Goal: Consume media (video, audio): Consume media (video, audio)

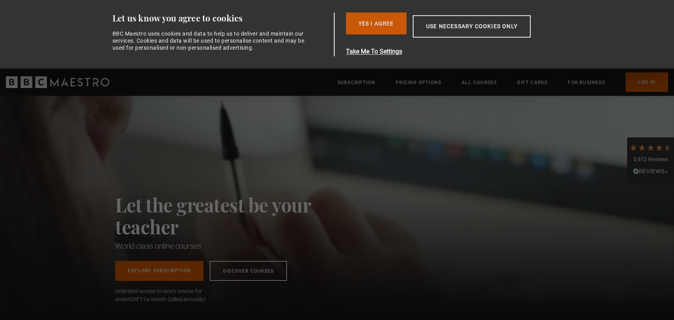
click at [382, 26] on button "Yes I Agree" at bounding box center [376, 23] width 61 height 22
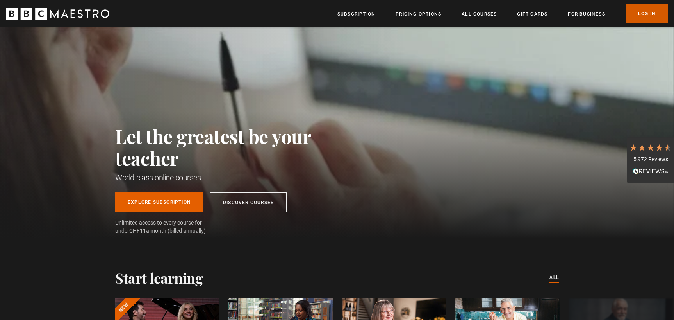
click at [648, 16] on link "Log In" at bounding box center [647, 14] width 43 height 20
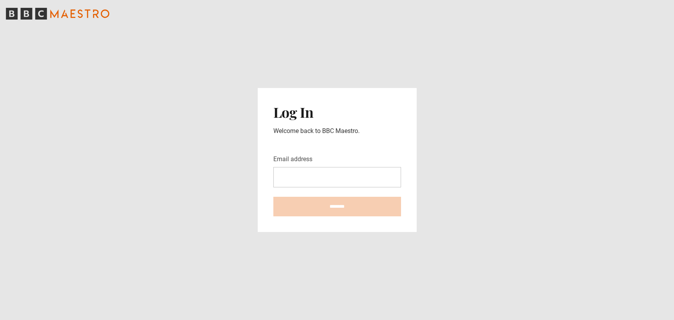
click at [332, 180] on input "Email address" at bounding box center [337, 177] width 128 height 20
type input "**********"
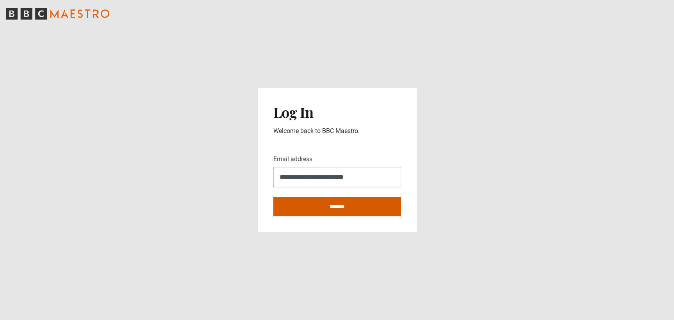
click at [338, 205] on input "********" at bounding box center [337, 206] width 128 height 20
type input "**********"
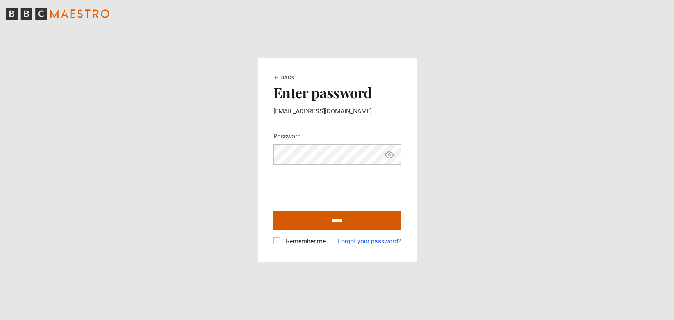
click at [343, 222] on input "******" at bounding box center [337, 221] width 128 height 20
type input "**********"
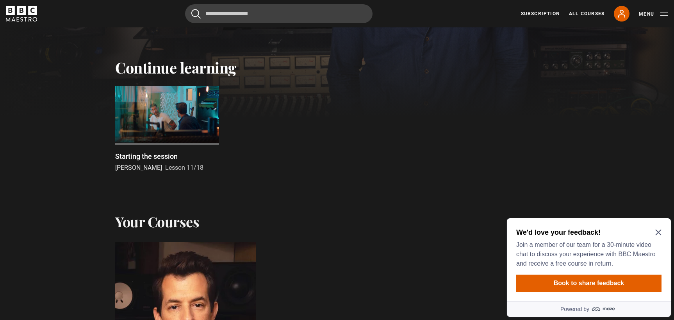
scroll to position [221, 0]
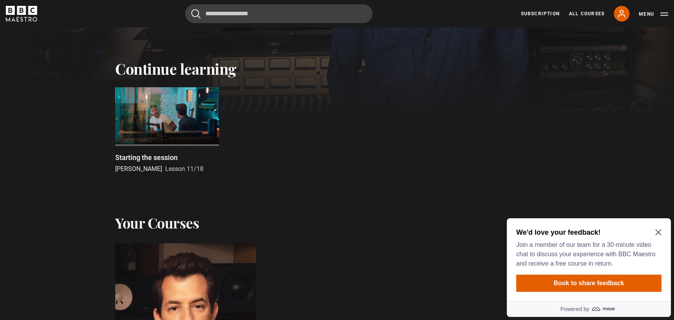
click at [190, 118] on div at bounding box center [167, 116] width 104 height 59
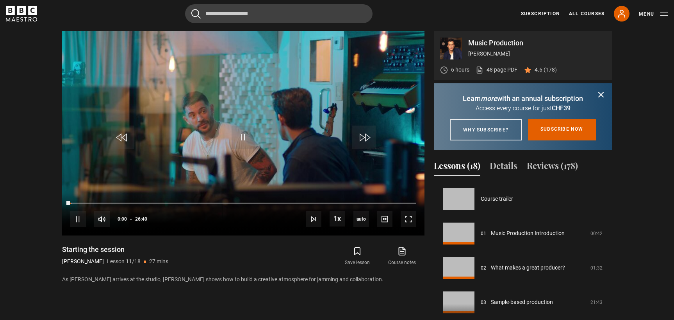
scroll to position [344, 0]
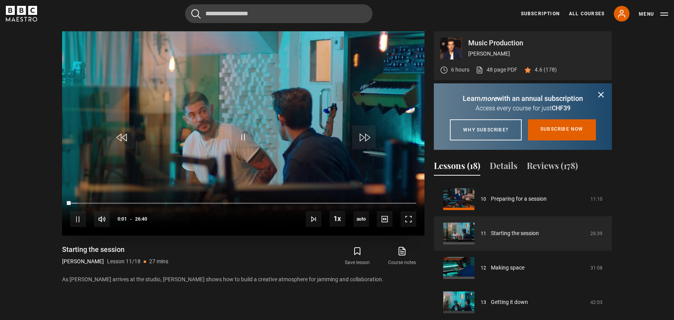
click at [152, 202] on div "10s Skip Back 10 seconds Pause 10s Skip Forward 10 seconds Loaded : 2.19% 06:13…" at bounding box center [243, 213] width 362 height 43
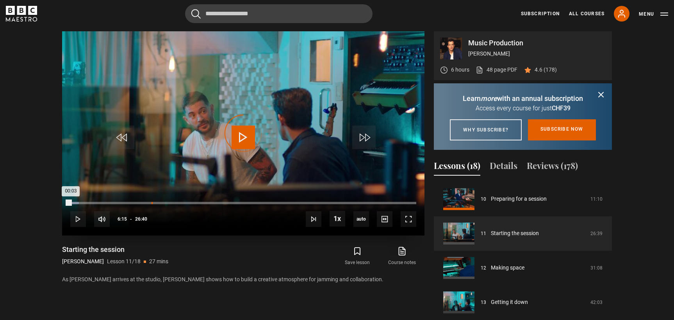
click at [152, 203] on div "06:15" at bounding box center [152, 203] width 1 height 2
click at [163, 202] on div "07:09" at bounding box center [163, 203] width 1 height 2
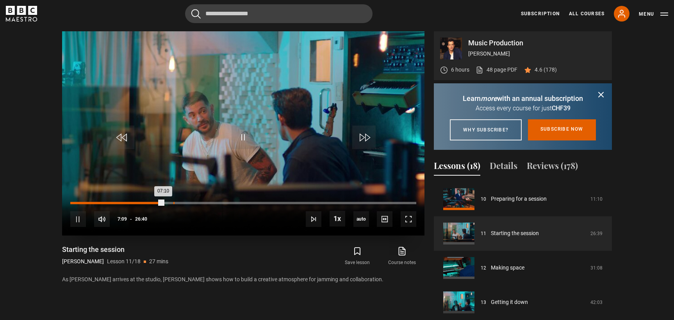
click at [173, 202] on div "Loaded : 27.19% 07:56 07:10" at bounding box center [243, 203] width 346 height 2
click at [182, 202] on div "Loaded : 30.63% 08:38 07:57" at bounding box center [243, 203] width 346 height 2
click at [194, 202] on div "Loaded : 33.13% 09:30 09:30" at bounding box center [243, 203] width 346 height 2
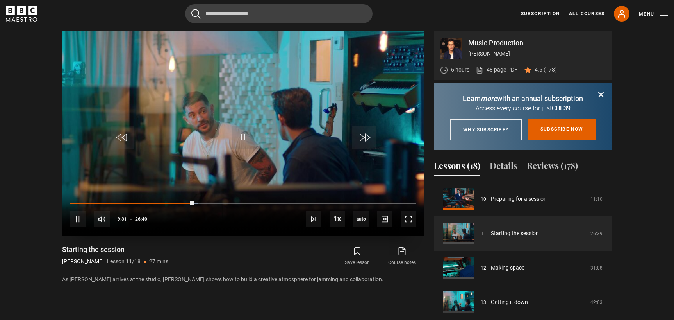
click at [202, 201] on div "10s Skip Back 10 seconds Pause 10s Skip Forward 10 seconds Loaded : 36.88% 09:4…" at bounding box center [243, 213] width 362 height 43
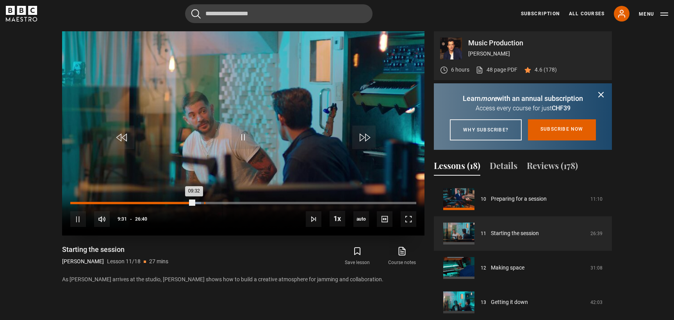
click at [204, 202] on div "Loaded : 37.81% 10:19 09:32" at bounding box center [243, 203] width 346 height 2
click at [213, 202] on div "11:00" at bounding box center [213, 203] width 1 height 2
click at [221, 202] on div "Loaded : 41.88% 11:40 11:40" at bounding box center [243, 203] width 346 height 2
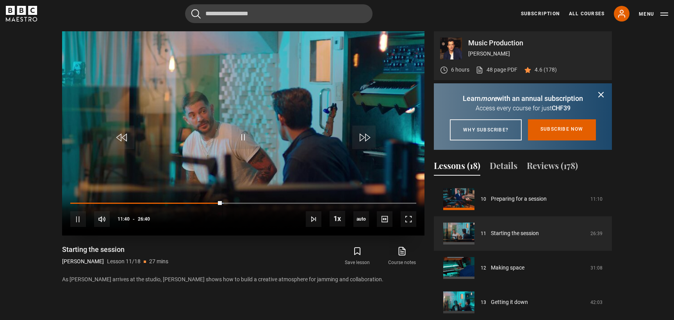
click at [232, 201] on div "10s Skip Back 10 seconds Pause 10s Skip Forward 10 seconds Loaded : 44.38% 12:2…" at bounding box center [243, 213] width 362 height 43
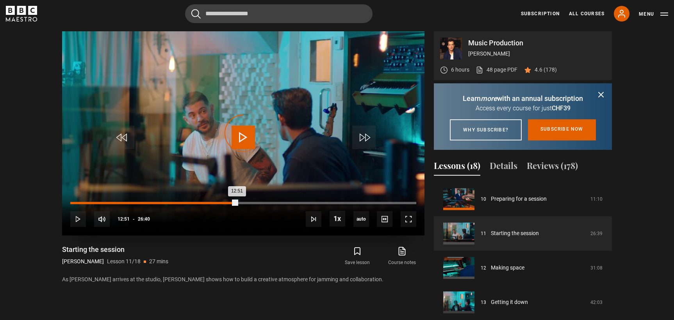
click at [237, 202] on div "Loaded : 45.63% 12:51 12:51" at bounding box center [243, 203] width 346 height 2
click at [250, 202] on div "13:48" at bounding box center [250, 203] width 1 height 2
click at [262, 202] on div "Loaded : 52.50% 14:46 13:49" at bounding box center [243, 203] width 346 height 2
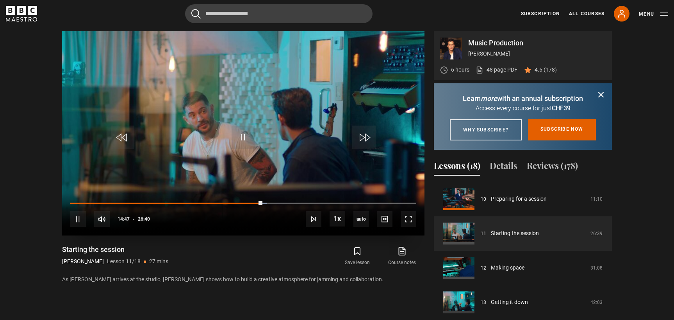
click at [277, 201] on div "10s Skip Back 10 seconds Pause 10s Skip Forward 10 seconds Loaded : 56.88% 15:1…" at bounding box center [243, 213] width 362 height 43
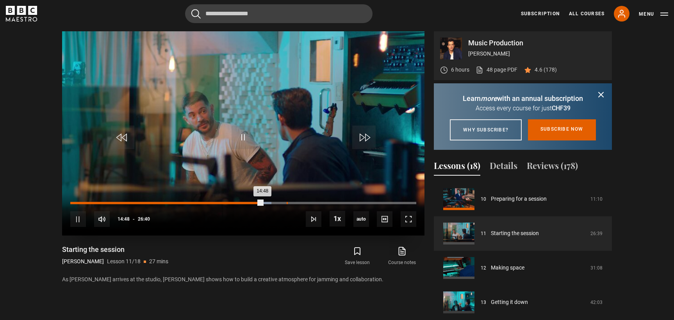
click at [287, 202] on div "16:40" at bounding box center [287, 203] width 1 height 2
click at [294, 202] on div "Loaded : 64.69% 17:14 16:42" at bounding box center [243, 203] width 346 height 2
click at [305, 202] on div "Loaded : 68.75% 18:08 17:18" at bounding box center [243, 203] width 346 height 2
click at [302, 202] on div "17:50" at bounding box center [186, 203] width 232 height 2
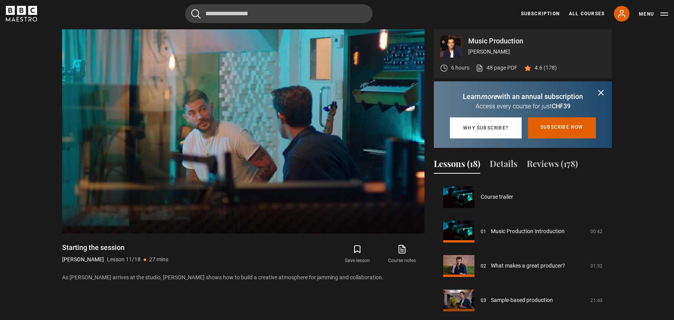
scroll to position [358, 0]
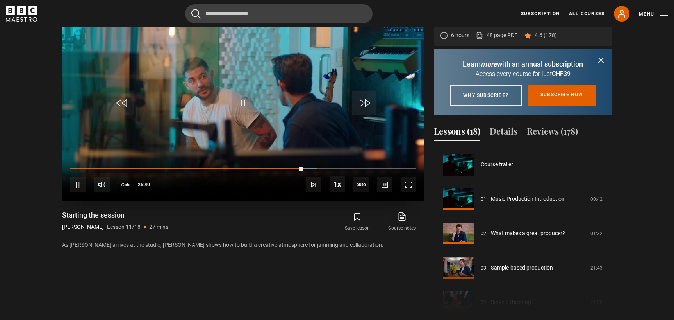
drag, startPoint x: 250, startPoint y: 123, endPoint x: 231, endPoint y: 123, distance: 19.2
click at [250, 123] on video "Video Player" at bounding box center [243, 99] width 362 height 204
